Goal: Navigation & Orientation: Find specific page/section

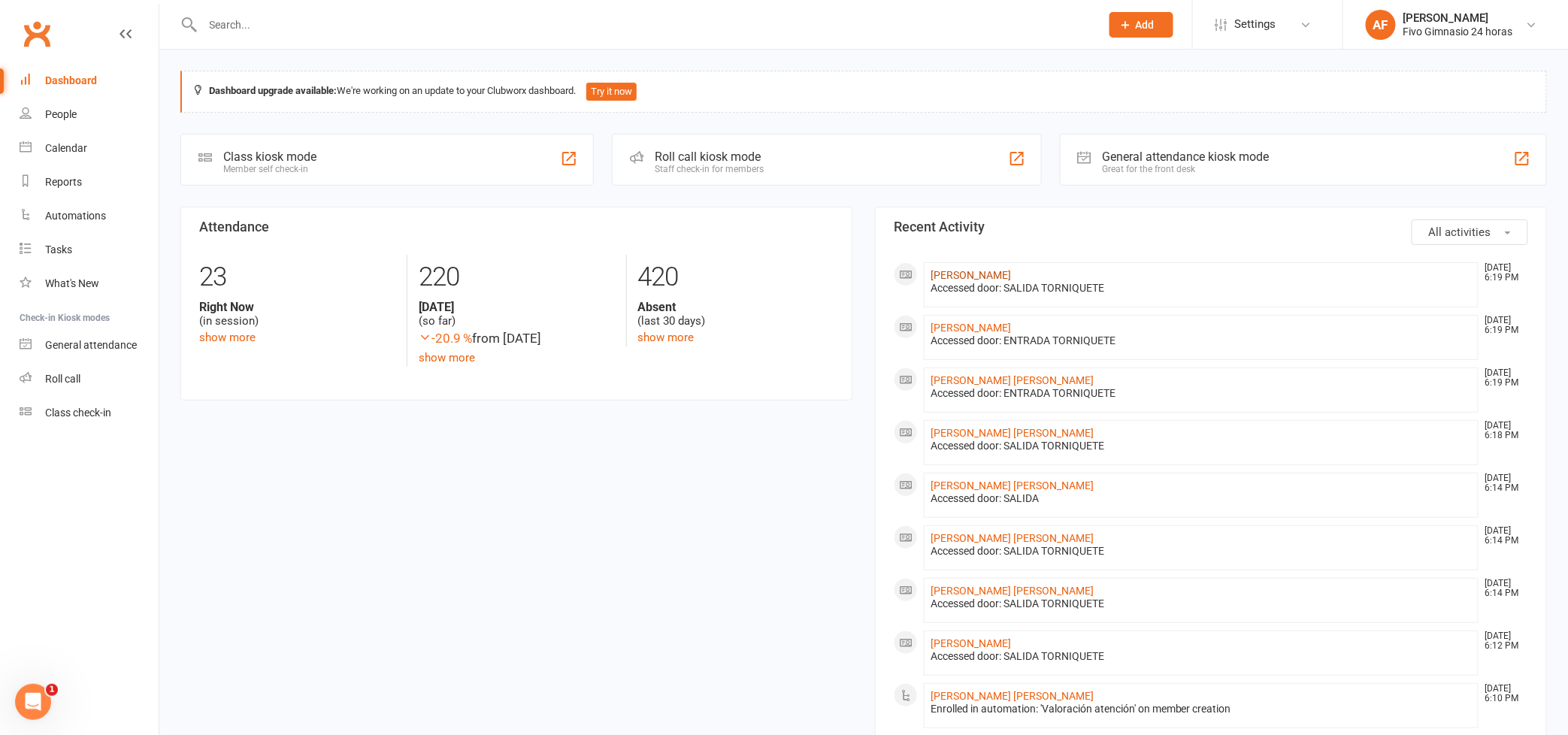
click at [1011, 274] on link "[PERSON_NAME]" at bounding box center [971, 275] width 81 height 12
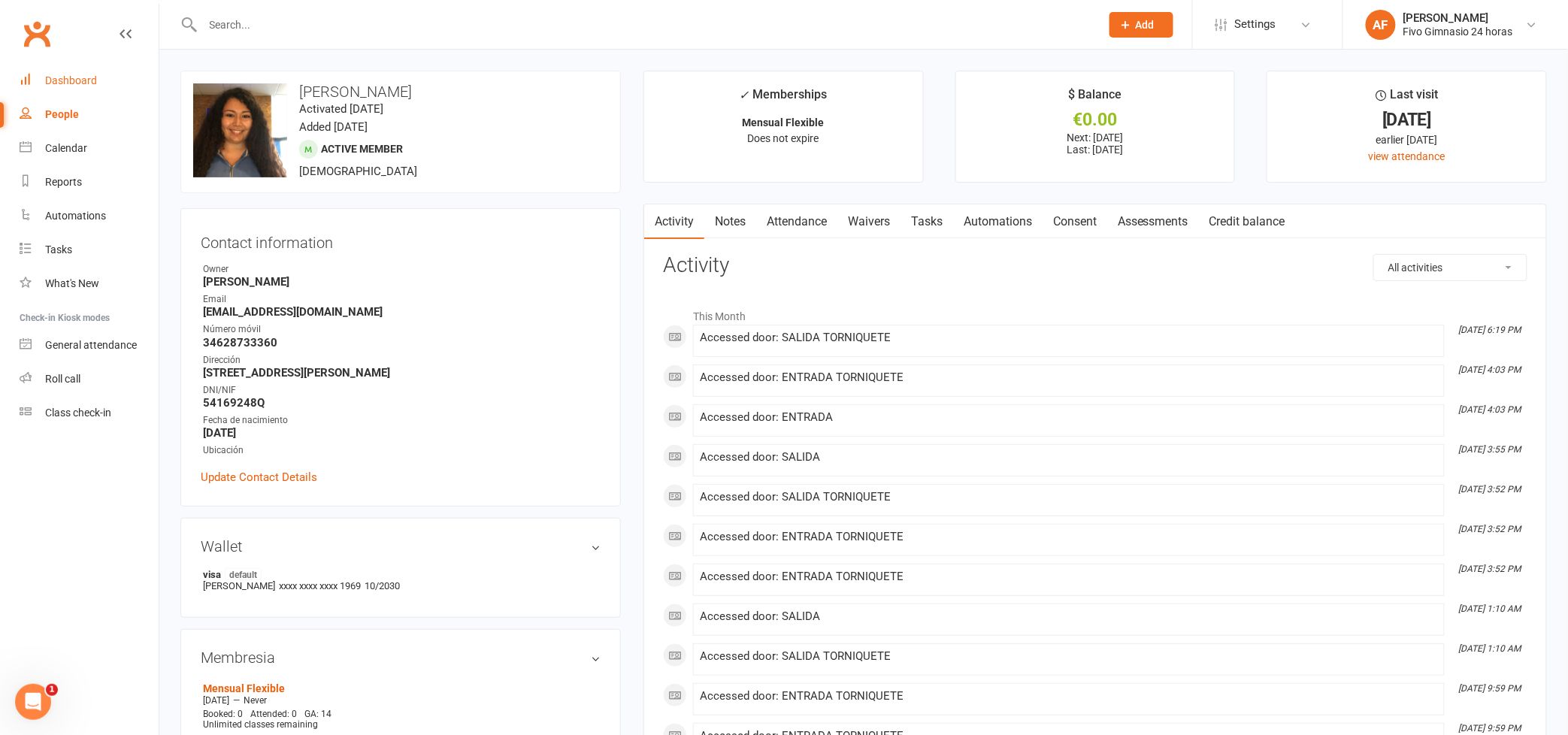
click at [68, 80] on div "Dashboard" at bounding box center [71, 80] width 52 height 12
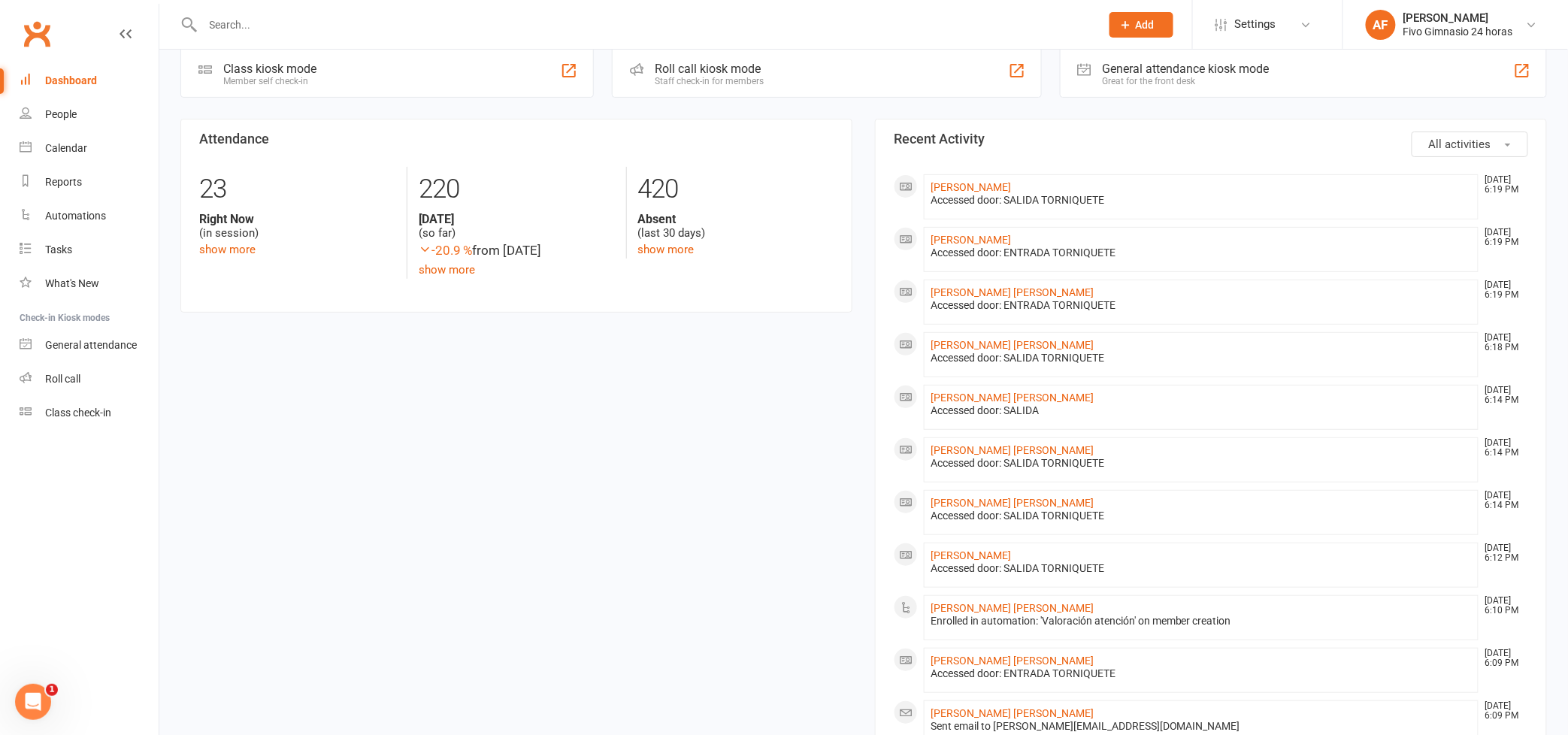
scroll to position [277, 0]
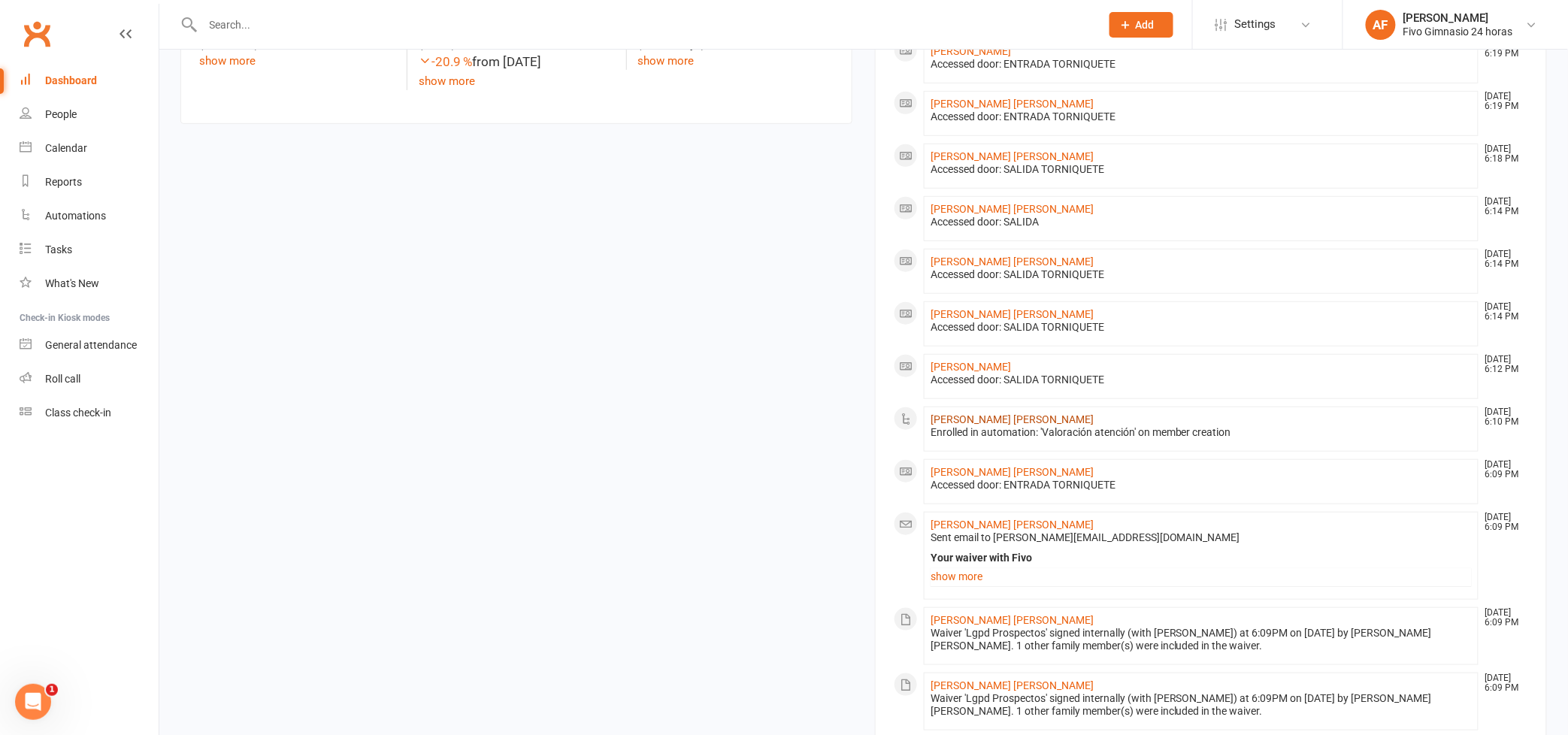
click at [981, 420] on link "[PERSON_NAME] [PERSON_NAME]" at bounding box center [1012, 419] width 163 height 12
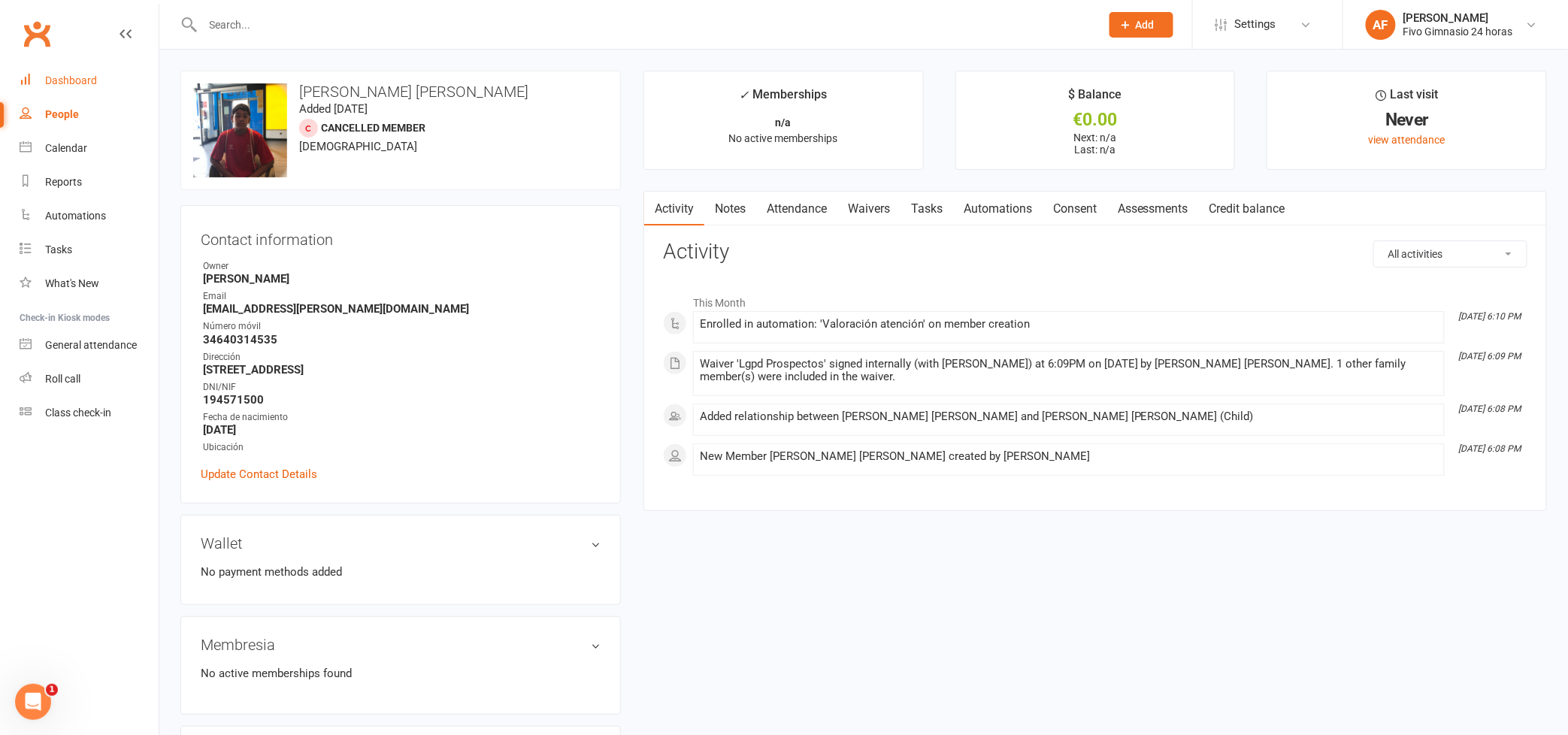
click at [65, 92] on link "Dashboard" at bounding box center [88, 80] width 139 height 34
